Goal: Book appointment/travel/reservation

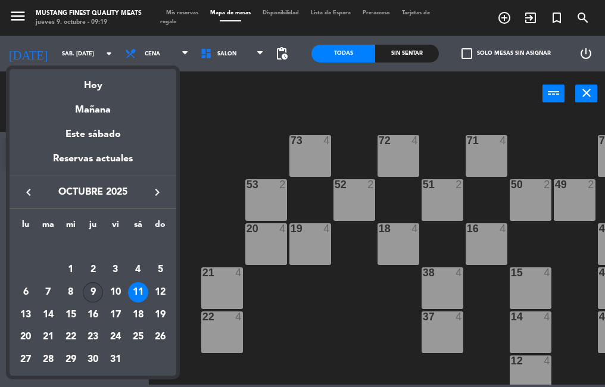
click at [92, 295] on div "9" at bounding box center [93, 292] width 20 height 20
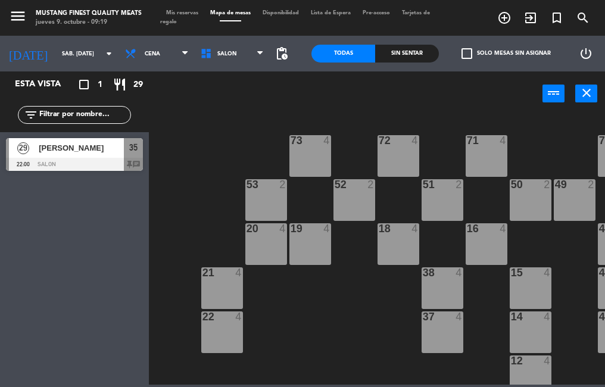
type input "[DEMOGRAPHIC_DATA] [DATE]"
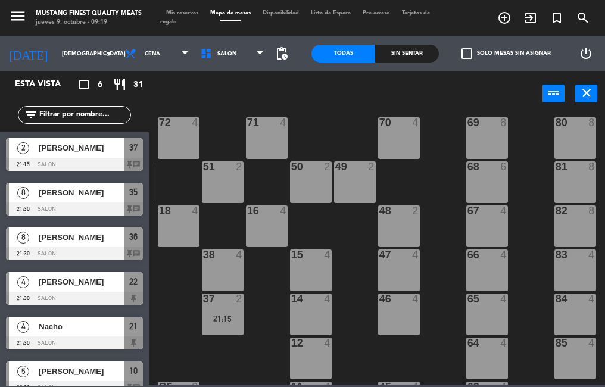
scroll to position [7, 220]
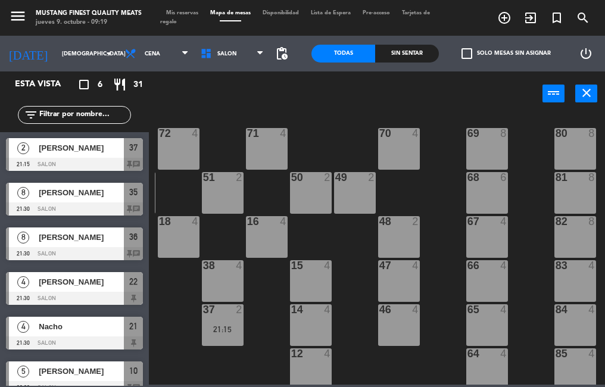
click at [478, 146] on div "69 8" at bounding box center [487, 149] width 42 height 42
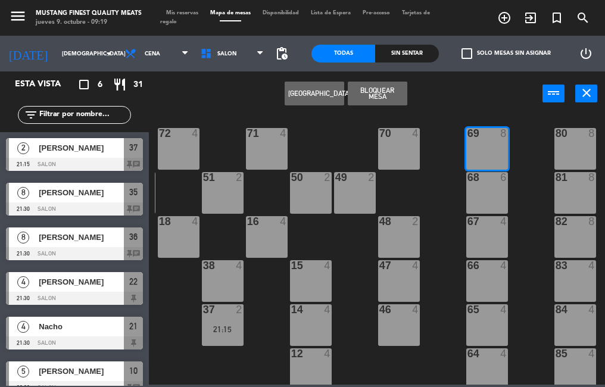
click at [316, 97] on button "[GEOGRAPHIC_DATA]" at bounding box center [315, 94] width 60 height 24
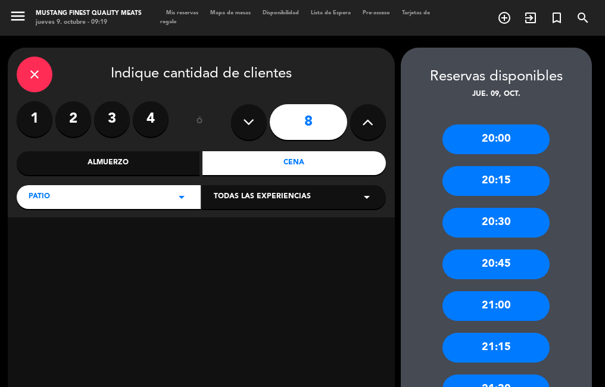
click at [366, 130] on icon at bounding box center [367, 122] width 11 height 18
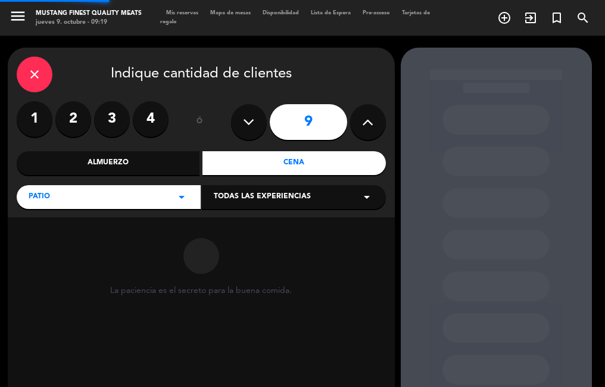
click at [362, 129] on icon at bounding box center [367, 122] width 11 height 18
type input "10"
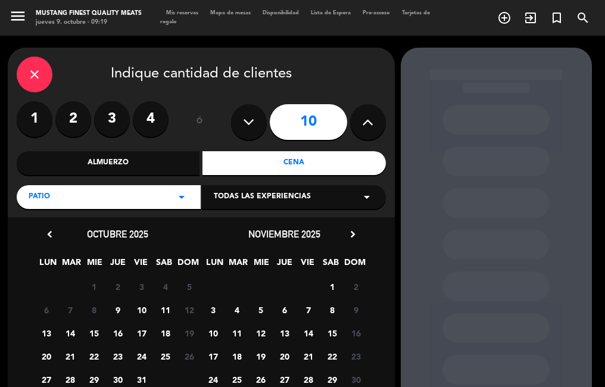
click at [295, 163] on div "Cena" at bounding box center [294, 163] width 183 height 24
click at [117, 307] on span "9" at bounding box center [118, 310] width 20 height 20
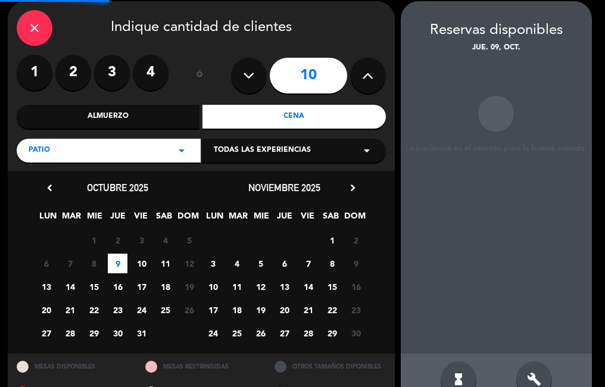
scroll to position [48, 0]
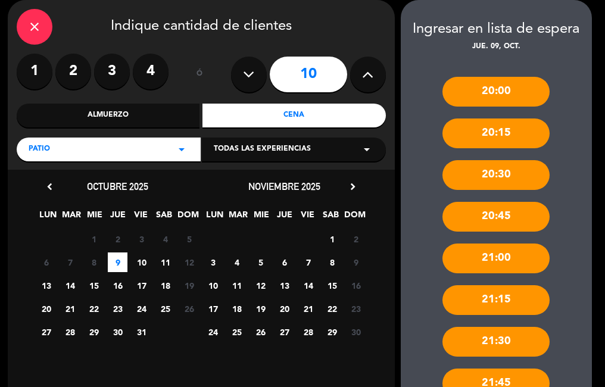
click at [503, 176] on div "20:30" at bounding box center [496, 175] width 107 height 30
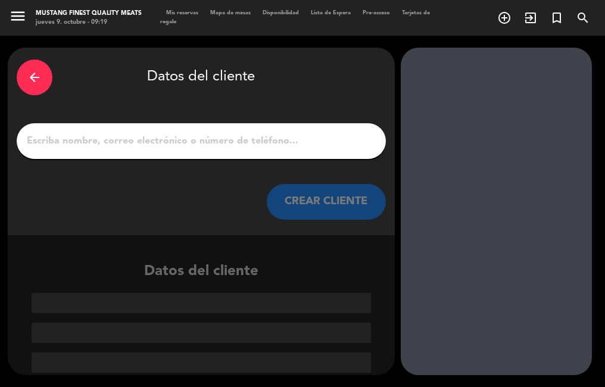
scroll to position [0, 0]
click at [163, 139] on input "1" at bounding box center [202, 141] width 352 height 17
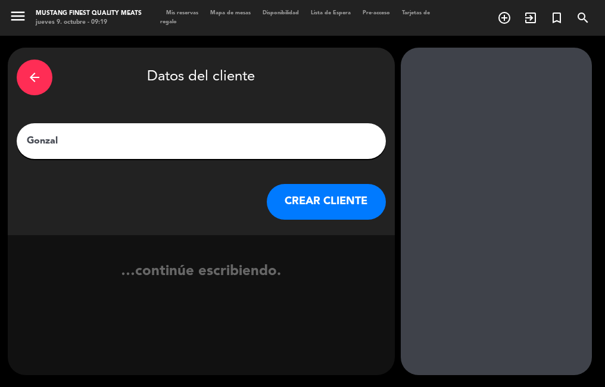
type input "[PERSON_NAME]"
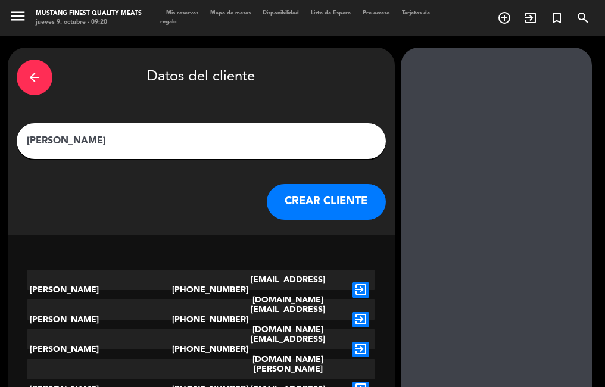
click at [328, 204] on button "CREAR CLIENTE" at bounding box center [326, 202] width 119 height 36
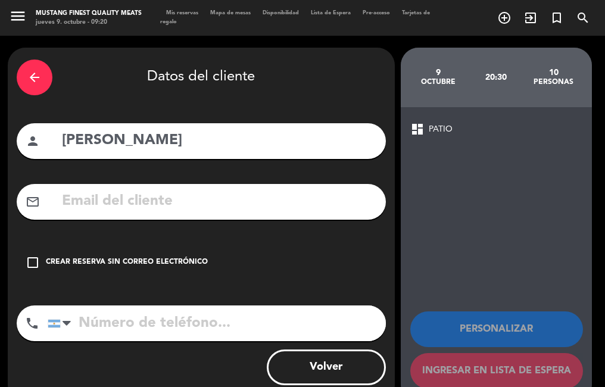
click at [36, 263] on icon "check_box_outline_blank" at bounding box center [33, 263] width 14 height 14
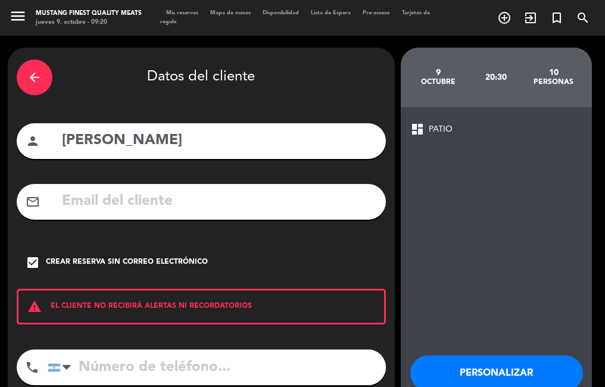
click at [506, 372] on button "Personalizar" at bounding box center [496, 374] width 173 height 36
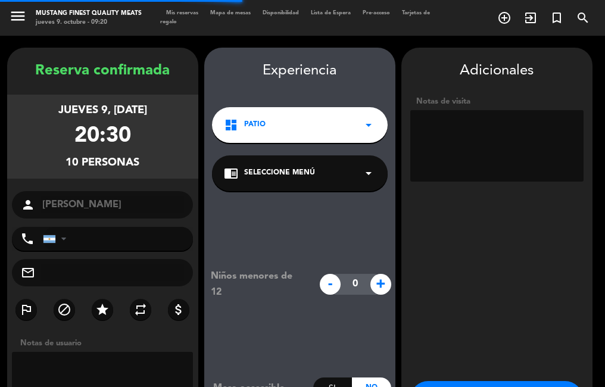
scroll to position [48, 0]
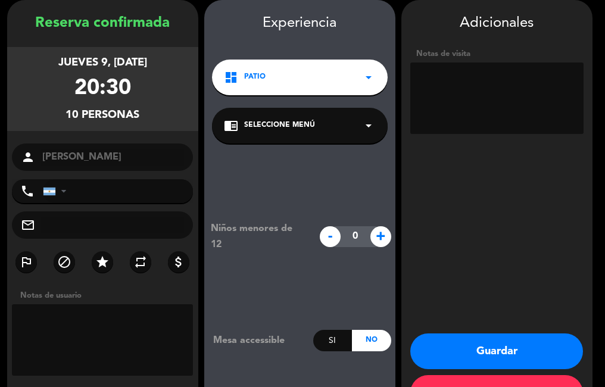
click at [495, 357] on button "Guardar" at bounding box center [496, 352] width 173 height 36
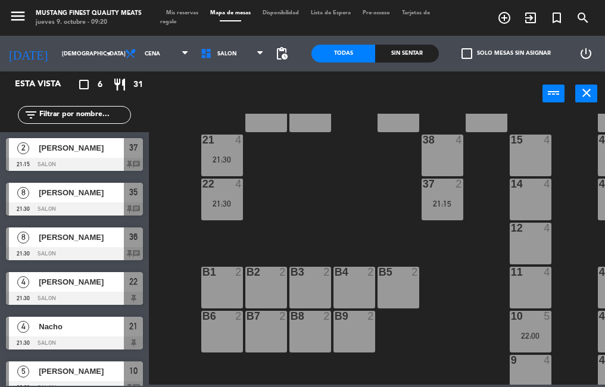
scroll to position [14, 0]
